Goal: Transaction & Acquisition: Purchase product/service

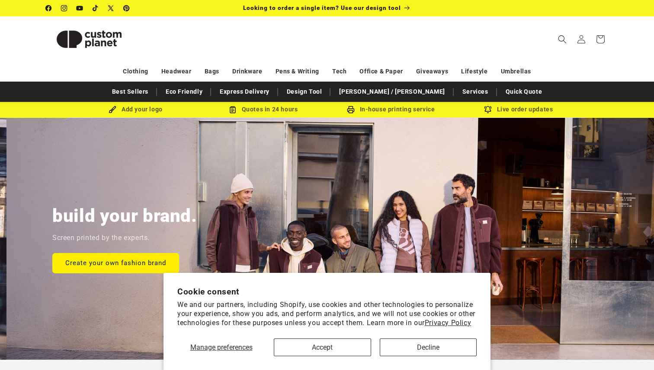
scroll to position [0, 654]
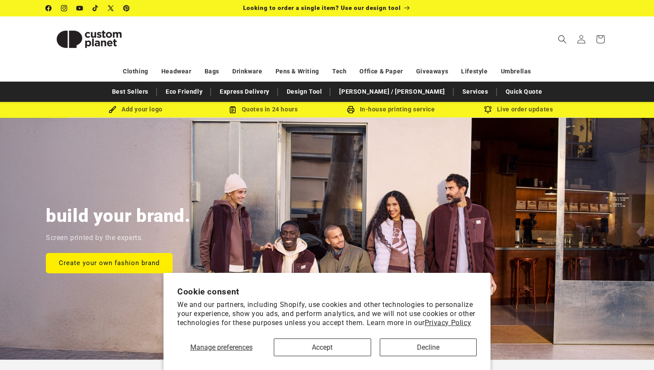
click at [299, 357] on section "Cookie consent We and our partners, including Shopify, use cookies and other te…" at bounding box center [326, 321] width 327 height 97
click at [342, 345] on button "Accept" at bounding box center [322, 348] width 97 height 18
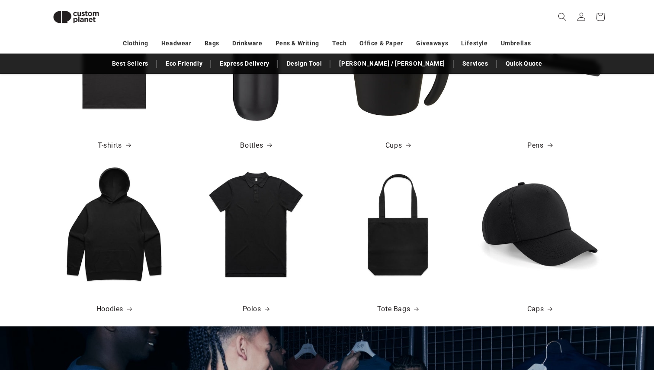
scroll to position [443, 0]
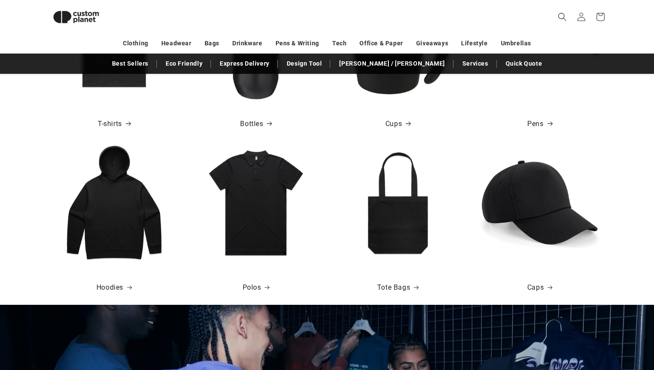
click at [137, 227] on img at bounding box center [114, 203] width 124 height 124
click at [126, 290] on span at bounding box center [129, 288] width 9 height 13
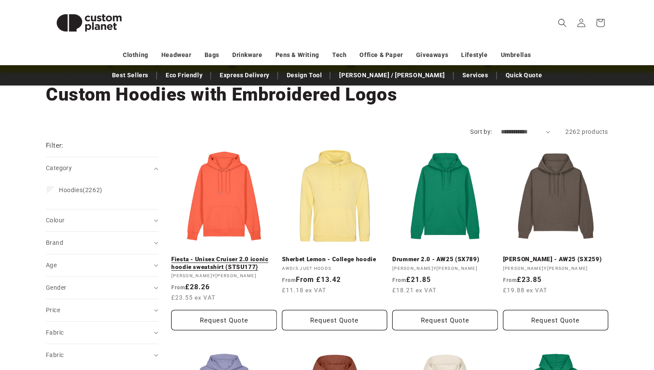
scroll to position [51, 0]
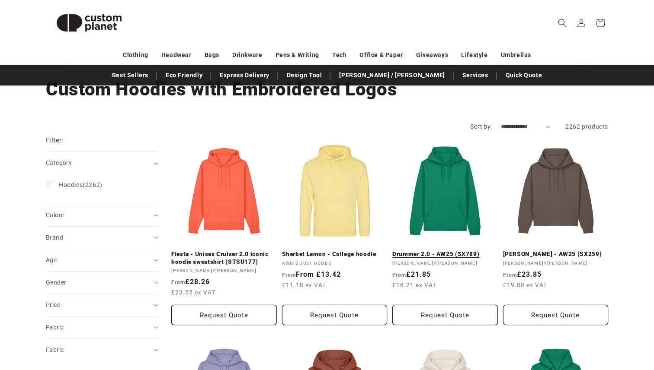
click at [418, 251] on link "Drummer 2.0 - AW25 (SX789)" at bounding box center [444, 255] width 105 height 8
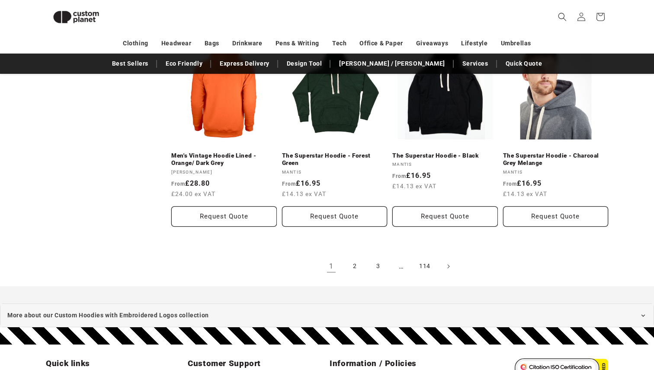
scroll to position [938, 0]
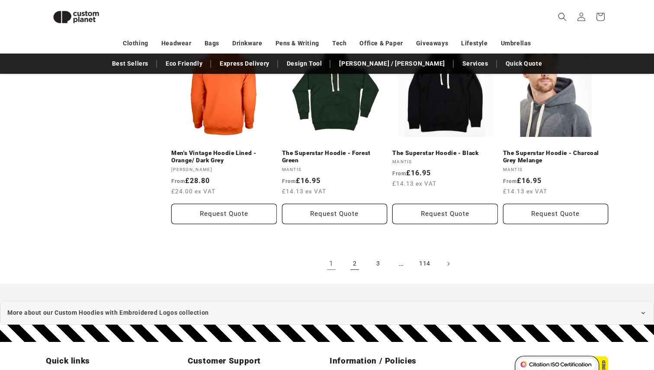
click at [360, 261] on link "2" at bounding box center [354, 264] width 19 height 19
